Goal: Transaction & Acquisition: Purchase product/service

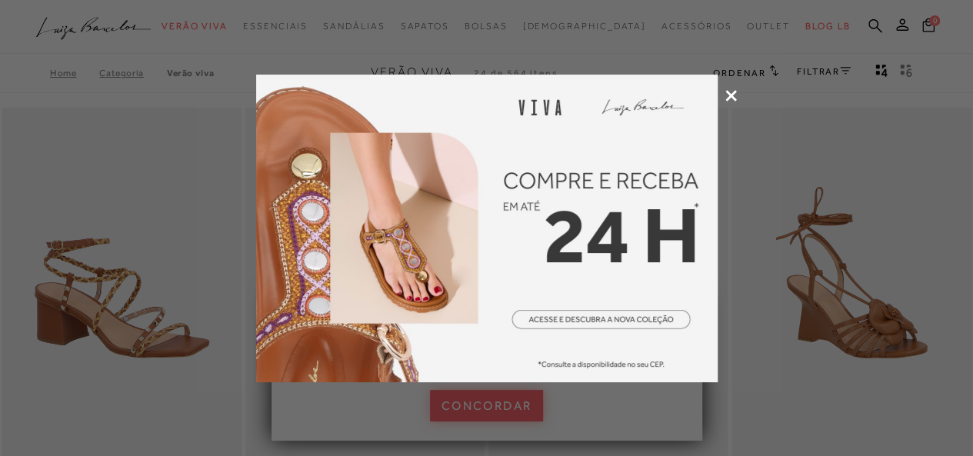
click at [729, 95] on icon at bounding box center [731, 96] width 12 height 12
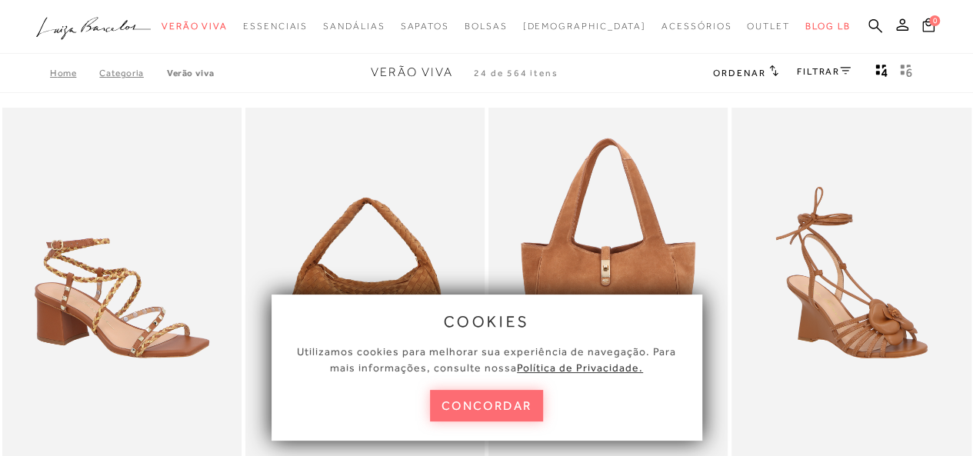
click at [511, 415] on button "concordar" at bounding box center [487, 406] width 114 height 32
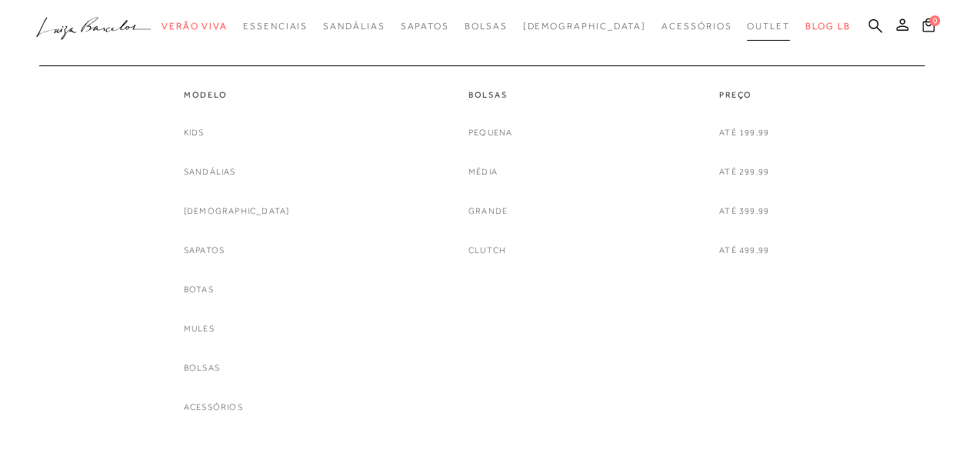
click at [747, 24] on span "Outlet" at bounding box center [768, 26] width 43 height 11
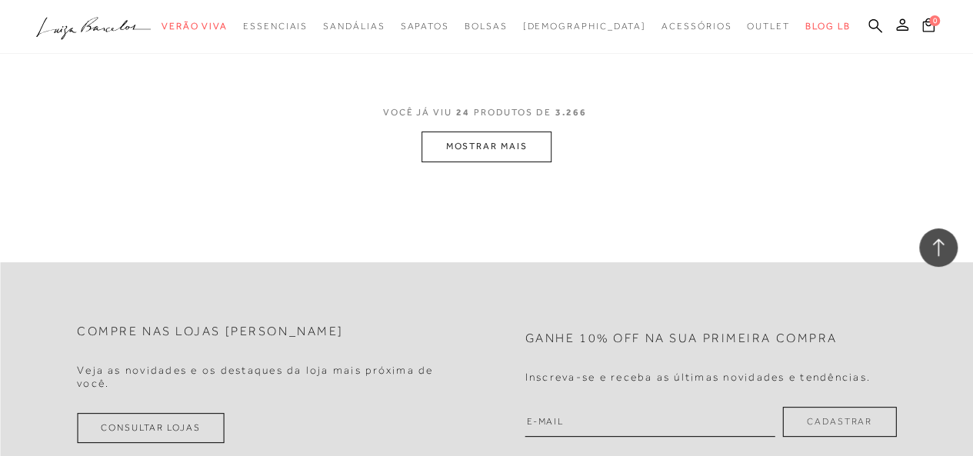
scroll to position [2972, 0]
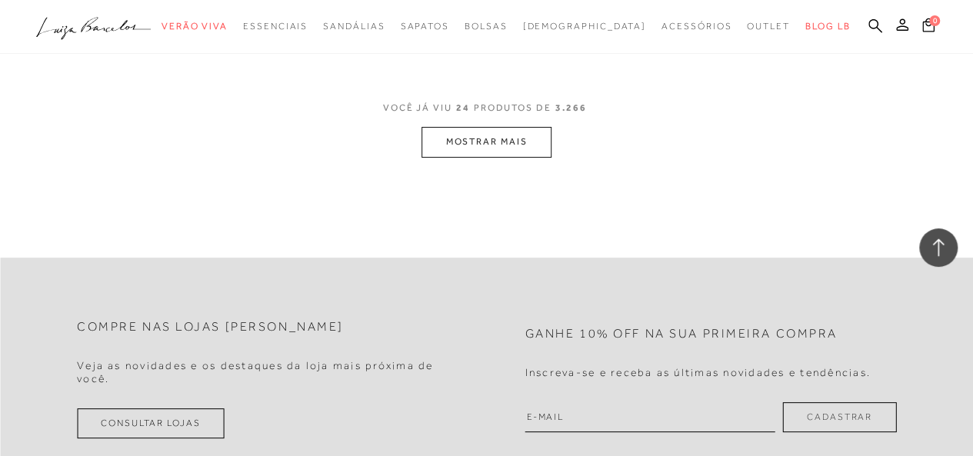
click at [503, 127] on button "MOSTRAR MAIS" at bounding box center [485, 142] width 129 height 30
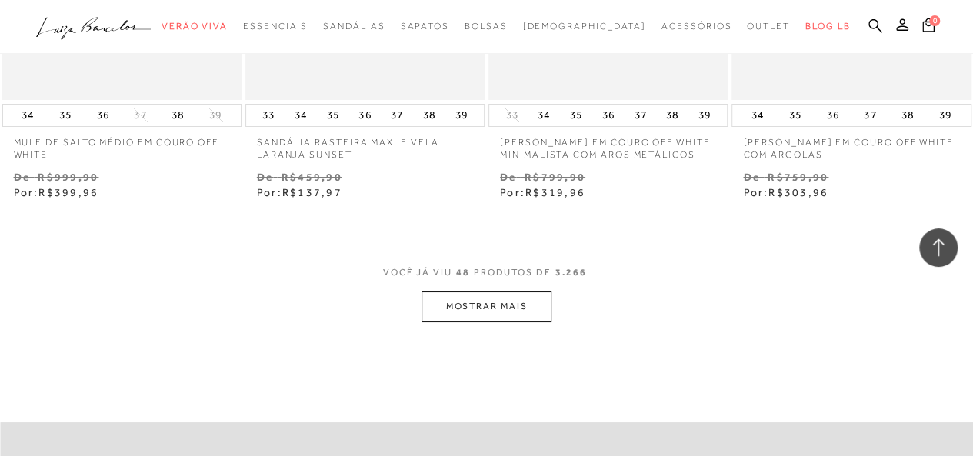
scroll to position [5694, 0]
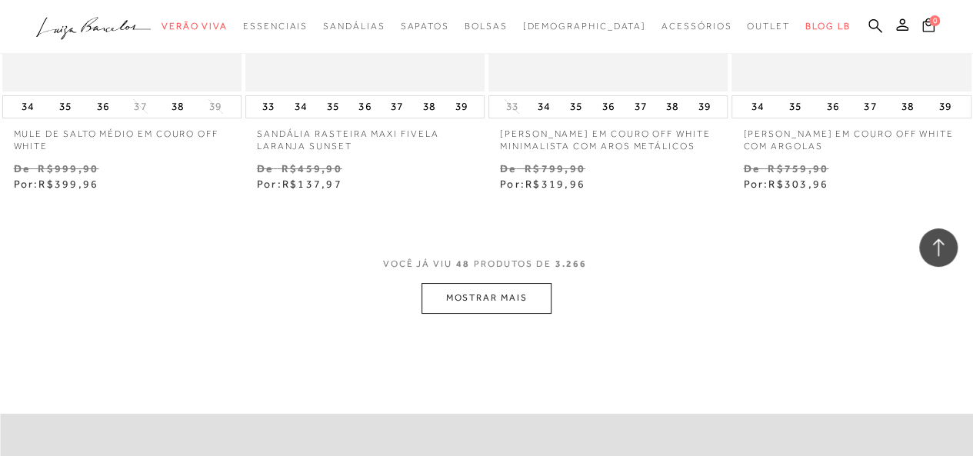
click at [521, 283] on button "MOSTRAR MAIS" at bounding box center [485, 298] width 129 height 30
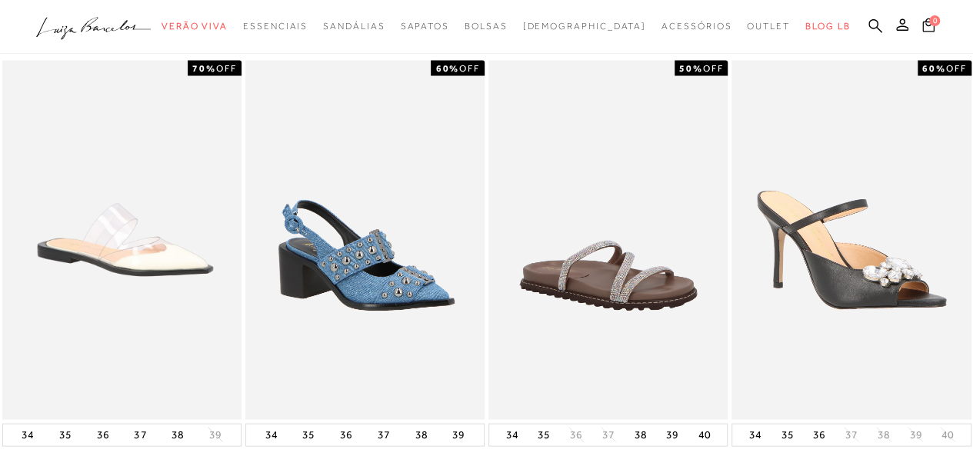
scroll to position [922, 0]
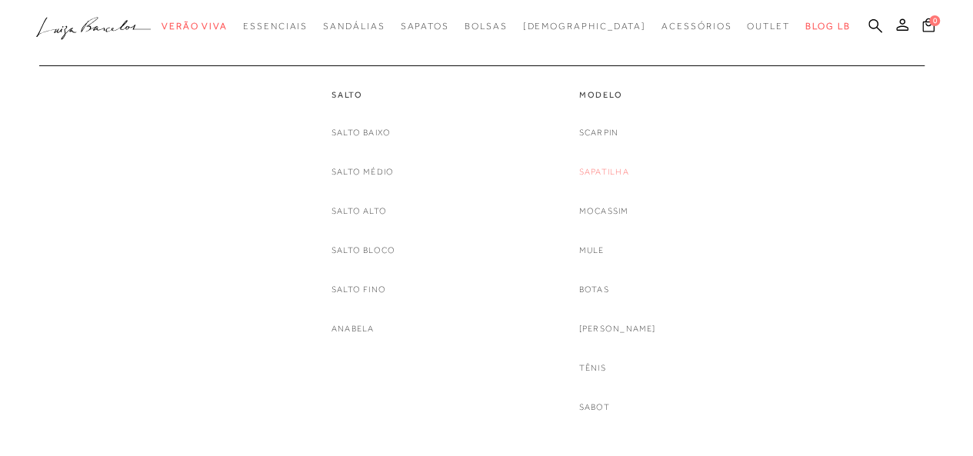
click at [614, 170] on link "Sapatilha" at bounding box center [604, 172] width 50 height 16
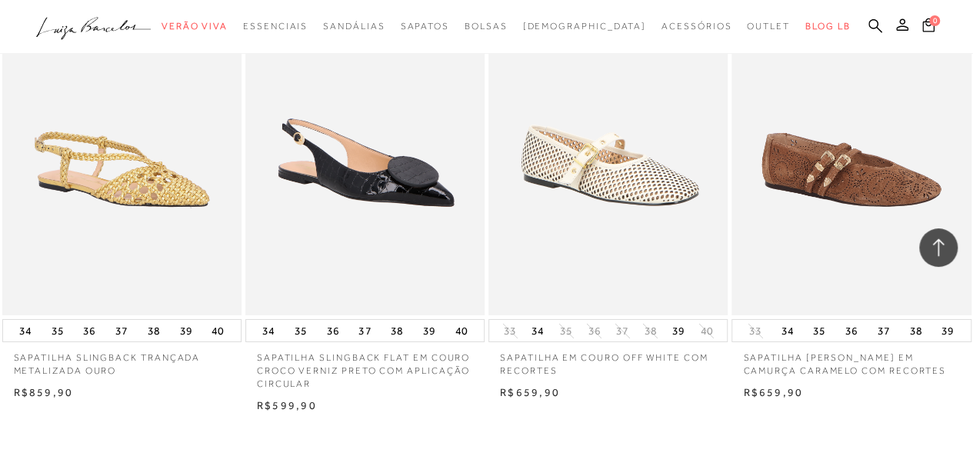
scroll to position [2477, 0]
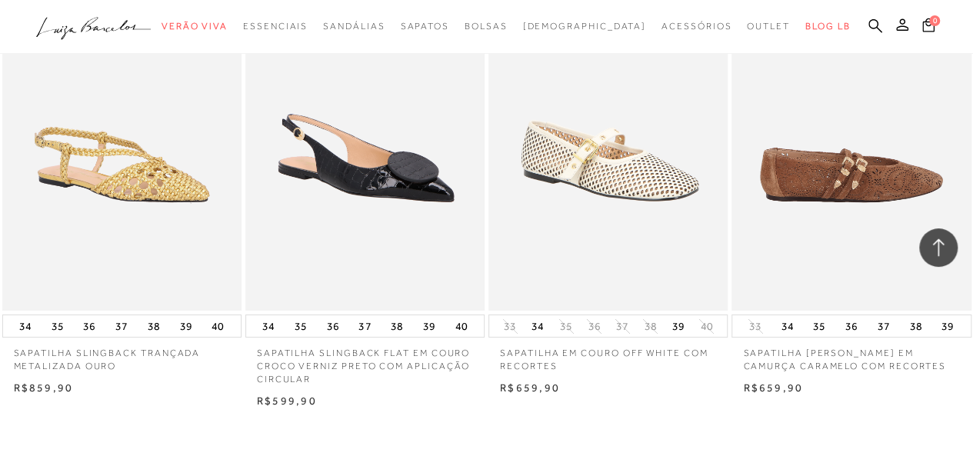
click at [862, 179] on img at bounding box center [852, 131] width 238 height 359
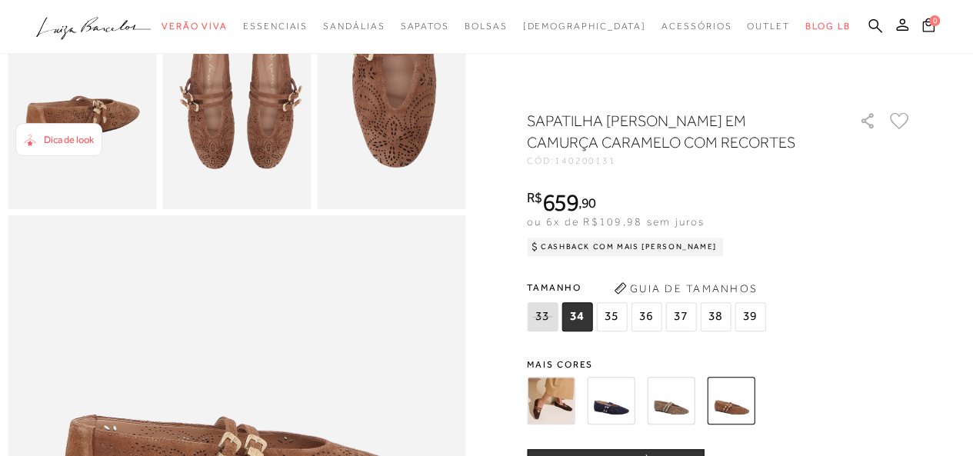
scroll to position [486, 0]
